Goal: Task Accomplishment & Management: Manage account settings

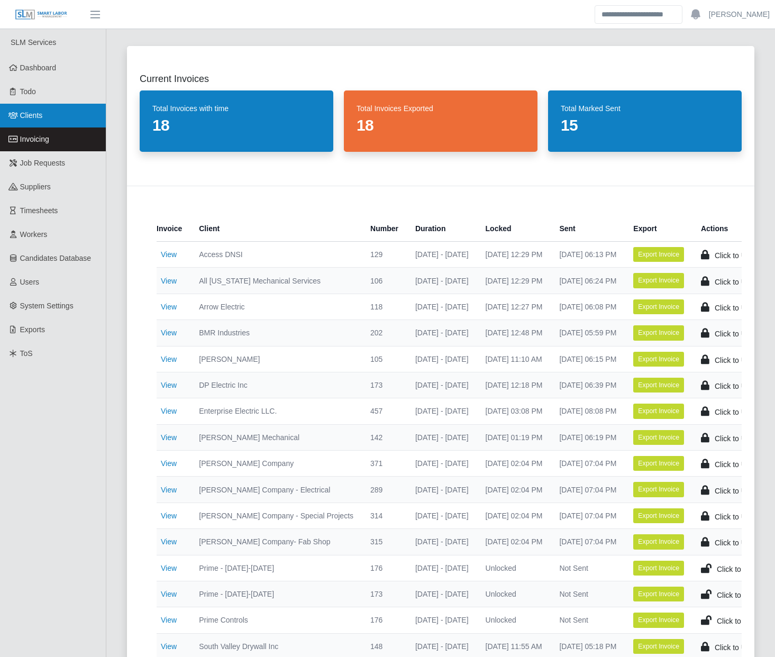
click at [63, 114] on link "Clients" at bounding box center [53, 116] width 106 height 24
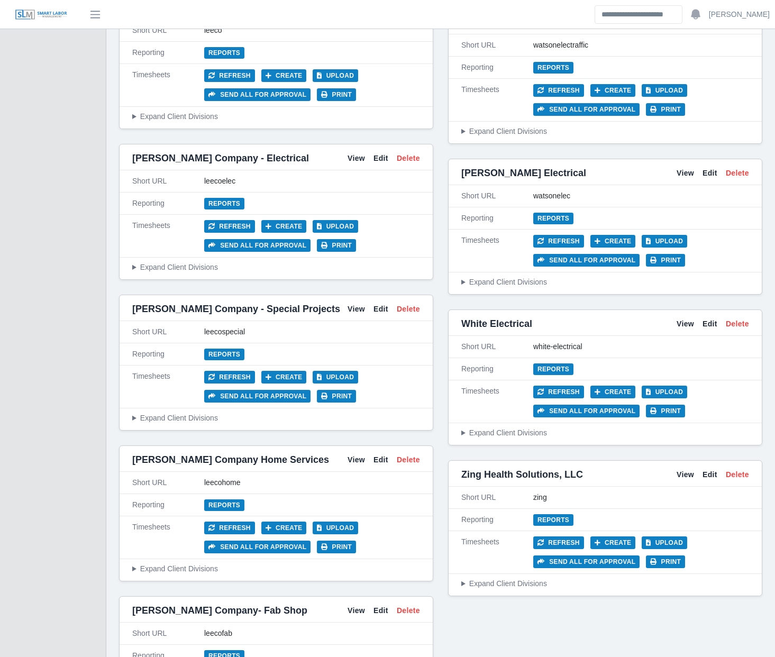
scroll to position [4377, 0]
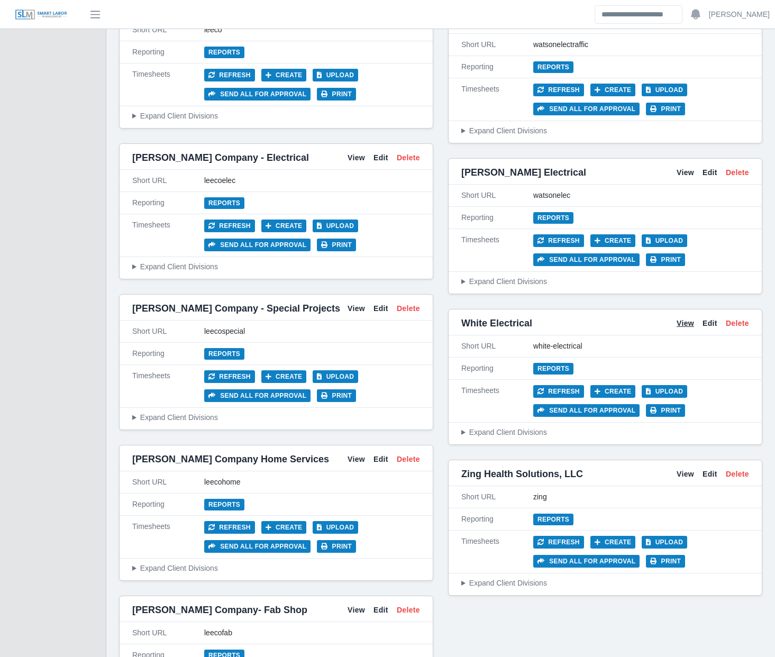
click at [689, 318] on link "View" at bounding box center [685, 323] width 17 height 11
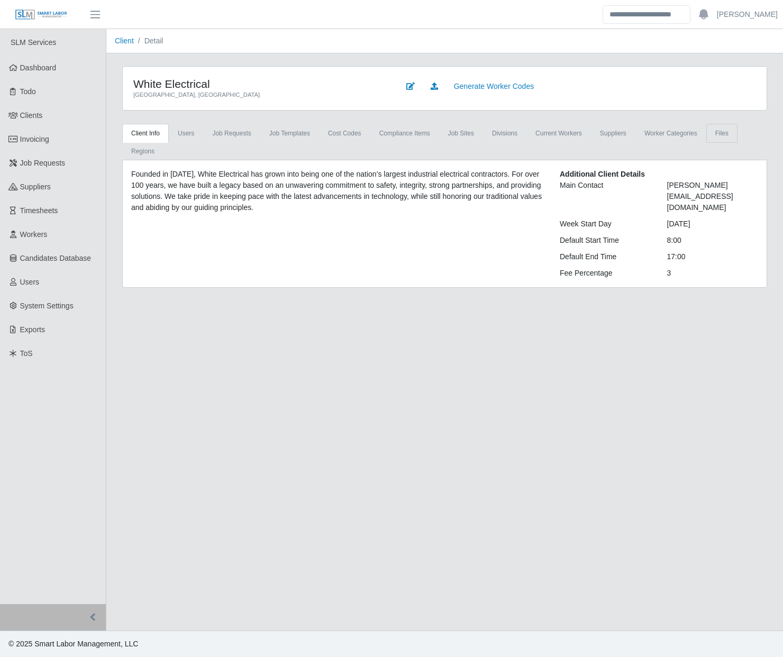
click at [706, 136] on link "Files" at bounding box center [721, 133] width 31 height 19
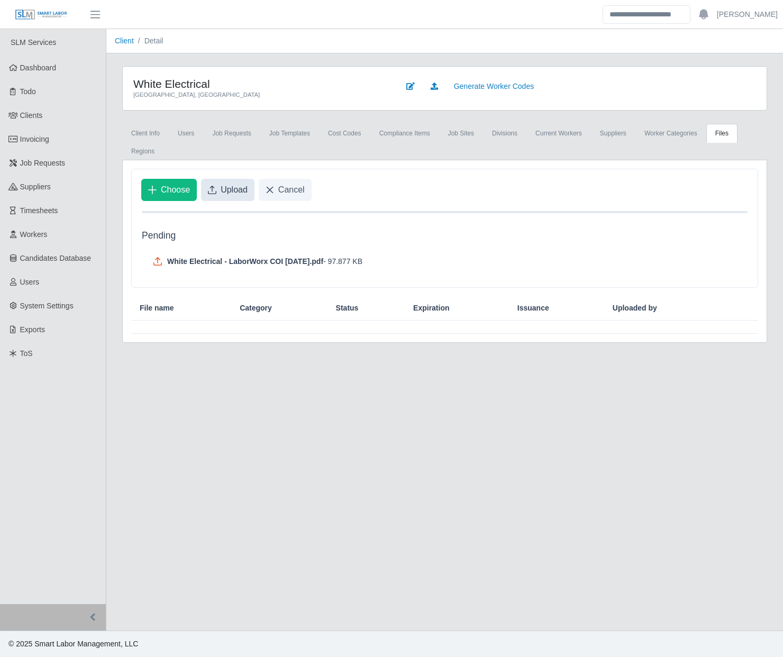
click at [228, 184] on span "Upload" at bounding box center [234, 190] width 27 height 13
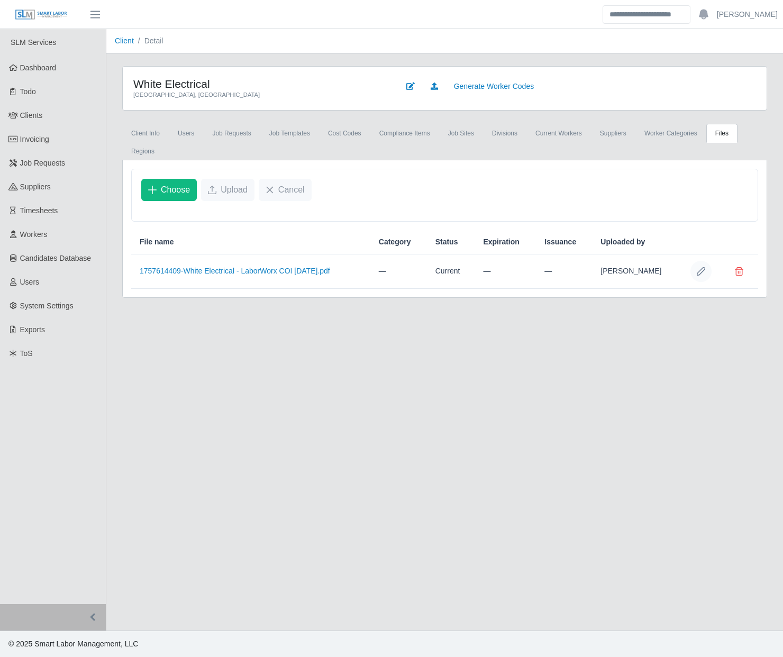
click at [703, 261] on button "Row Edit" at bounding box center [700, 271] width 21 height 21
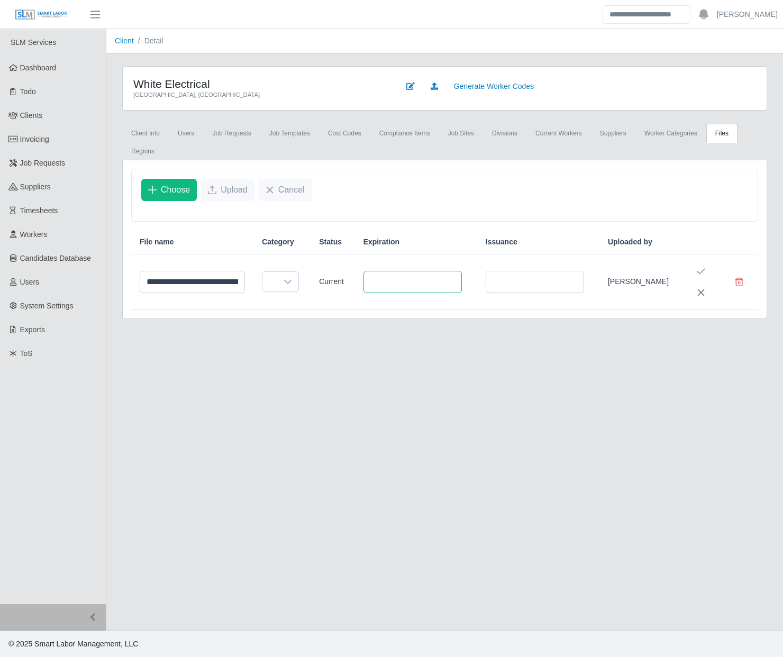
click at [422, 271] on input "text" at bounding box center [412, 282] width 98 height 22
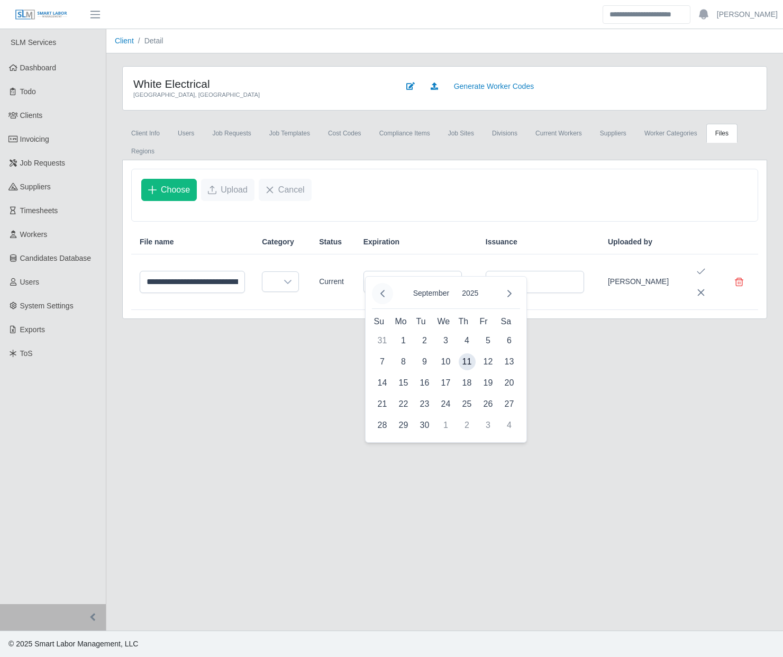
click at [384, 291] on icon "Previous Month" at bounding box center [382, 293] width 8 height 8
click at [470, 384] on span "14" at bounding box center [467, 383] width 17 height 17
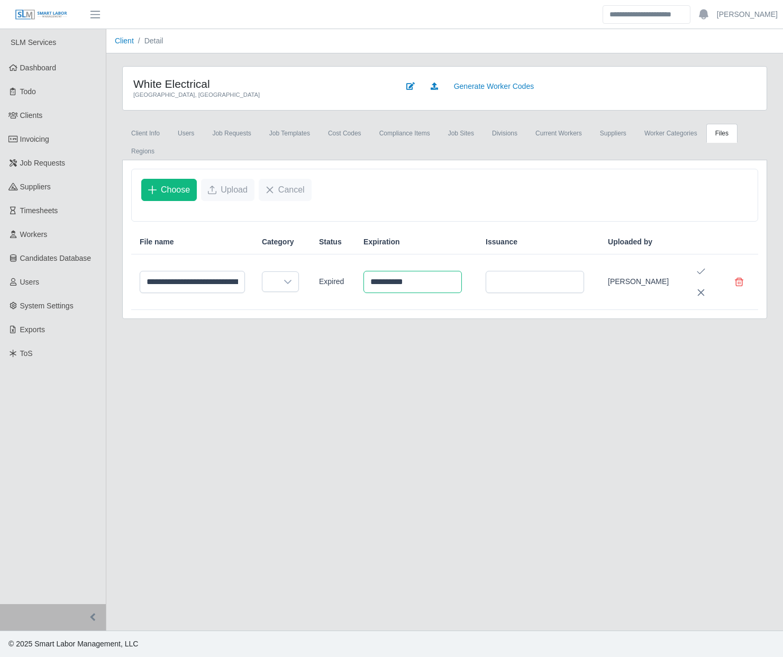
click at [387, 271] on input "**********" at bounding box center [412, 282] width 98 height 22
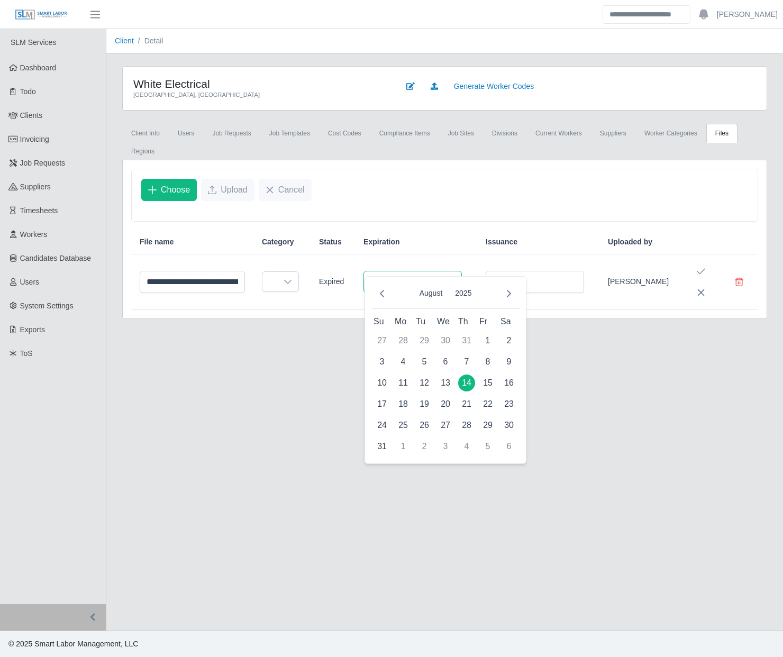
click at [390, 271] on input "**********" at bounding box center [412, 282] width 98 height 22
type input "**********"
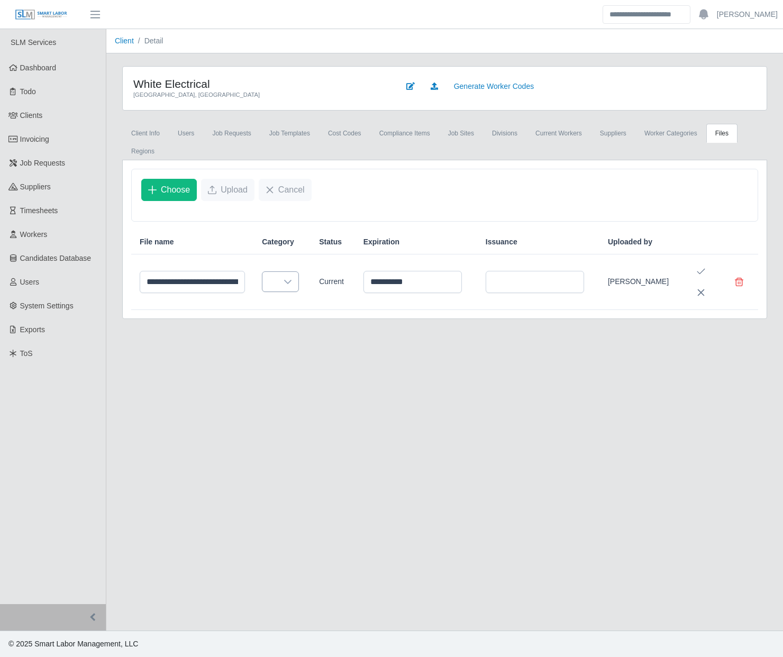
click at [291, 272] on div at bounding box center [287, 282] width 21 height 20
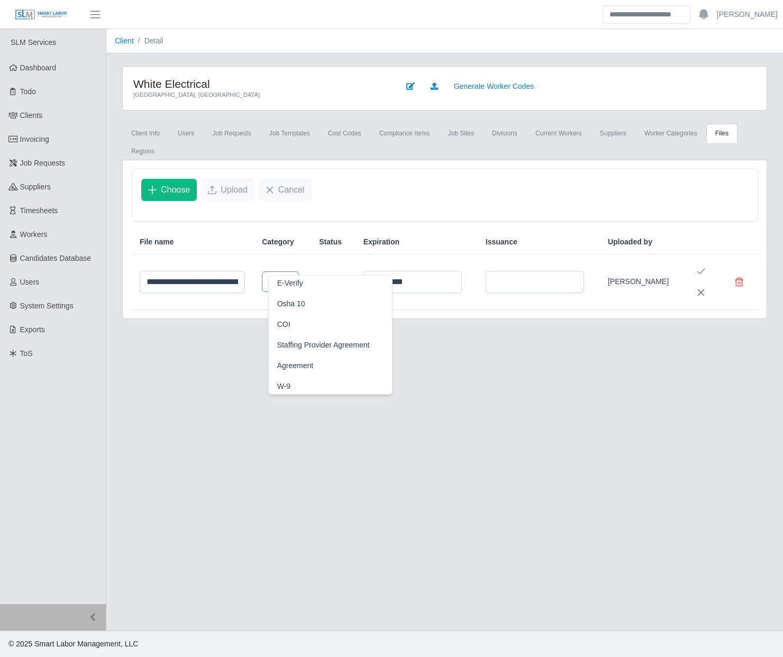
scroll to position [88, 0]
click at [294, 322] on li "COI" at bounding box center [331, 324] width 120 height 20
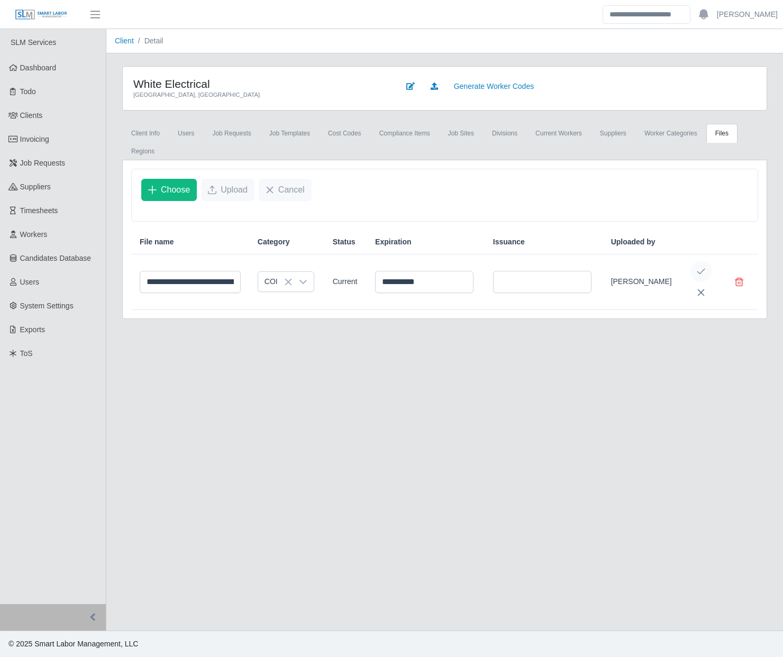
click at [700, 267] on icon "Save Edit" at bounding box center [701, 271] width 8 height 8
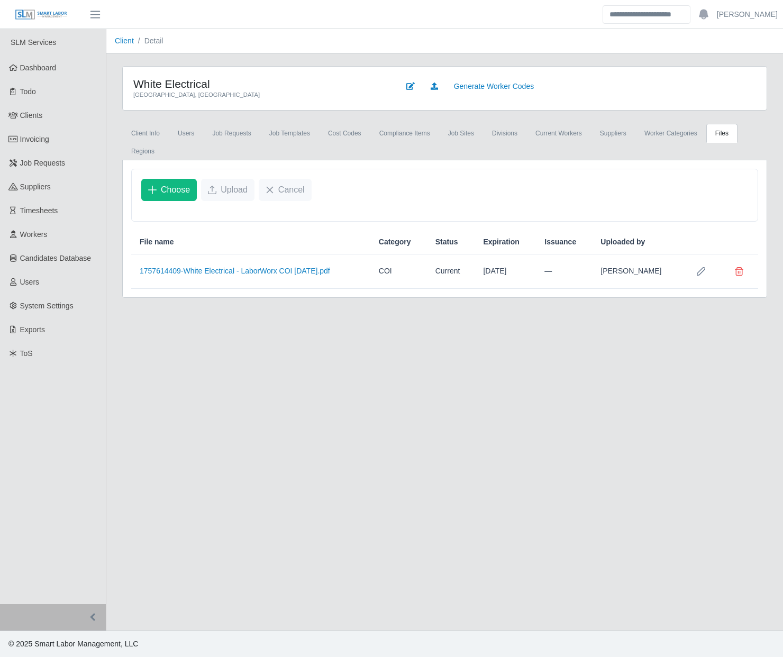
click at [110, 256] on div "White Electrical [GEOGRAPHIC_DATA], [GEOGRAPHIC_DATA] Generate Worker Codes Cli…" at bounding box center [444, 182] width 677 height 232
click at [112, 255] on div "White Electrical [GEOGRAPHIC_DATA], [GEOGRAPHIC_DATA] Generate Worker Codes Cli…" at bounding box center [444, 182] width 677 height 232
click at [143, 134] on link "Client Info" at bounding box center [145, 133] width 47 height 19
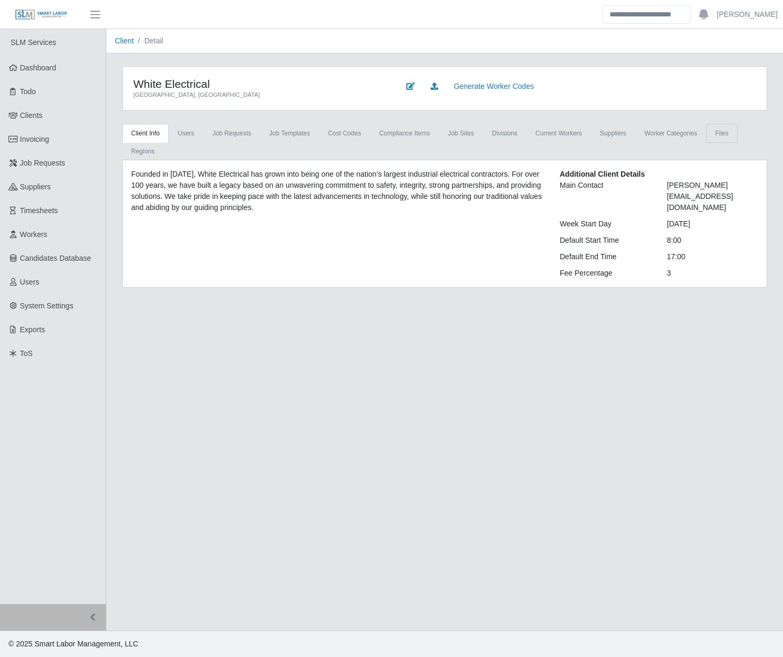
click at [706, 131] on link "Files" at bounding box center [721, 133] width 31 height 19
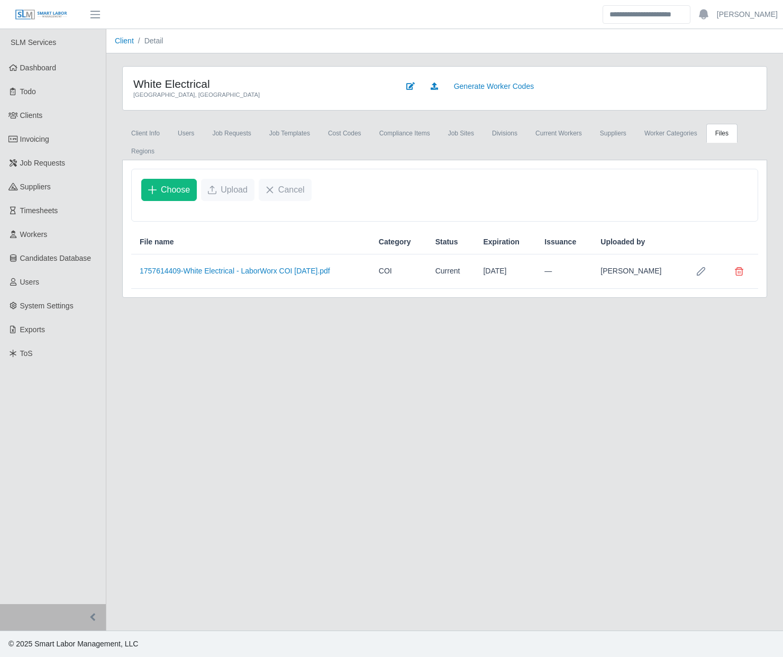
click at [112, 229] on div "White Electrical [GEOGRAPHIC_DATA], [GEOGRAPHIC_DATA] Generate Worker Codes Cli…" at bounding box center [444, 182] width 677 height 232
click at [112, 231] on div "White Electrical [GEOGRAPHIC_DATA], [GEOGRAPHIC_DATA] Generate Worker Codes Cli…" at bounding box center [444, 182] width 677 height 232
click at [110, 196] on div "White Electrical [GEOGRAPHIC_DATA], [GEOGRAPHIC_DATA] Generate Worker Codes Cli…" at bounding box center [444, 182] width 677 height 232
click at [287, 267] on link "1757614409-White Electrical - LaborWorx COI [DATE].pdf" at bounding box center [235, 271] width 190 height 8
click at [279, 267] on link "1757614409-White Electrical - LaborWorx COI [DATE].pdf" at bounding box center [235, 271] width 190 height 8
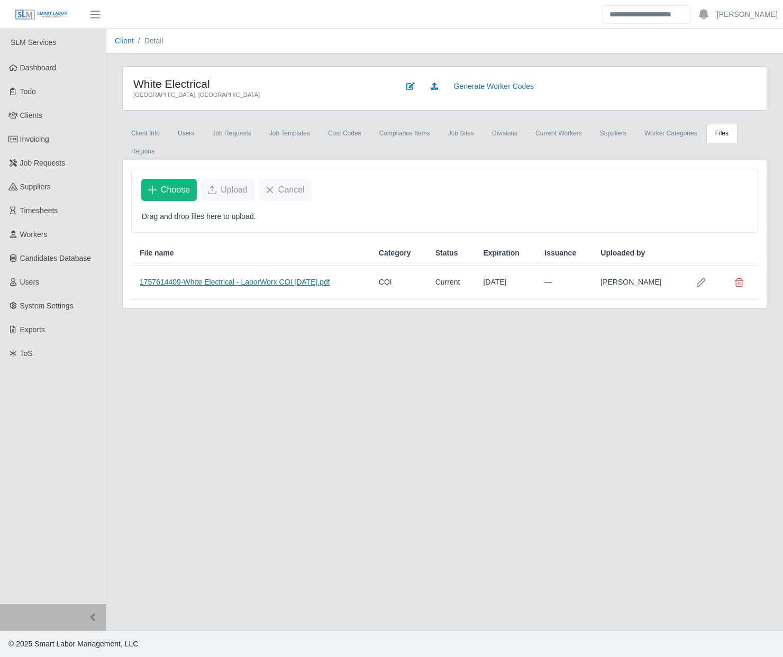
click at [240, 278] on link "1757614409-White Electrical - LaborWorx COI [DATE].pdf" at bounding box center [235, 282] width 190 height 8
click at [112, 264] on div "White Electrical [GEOGRAPHIC_DATA], [GEOGRAPHIC_DATA] Generate Worker Codes Cli…" at bounding box center [444, 187] width 677 height 243
click at [107, 251] on div "White Electrical [GEOGRAPHIC_DATA], [GEOGRAPHIC_DATA] Generate Worker Codes Cli…" at bounding box center [444, 187] width 677 height 243
